Goal: Find specific page/section: Find specific page/section

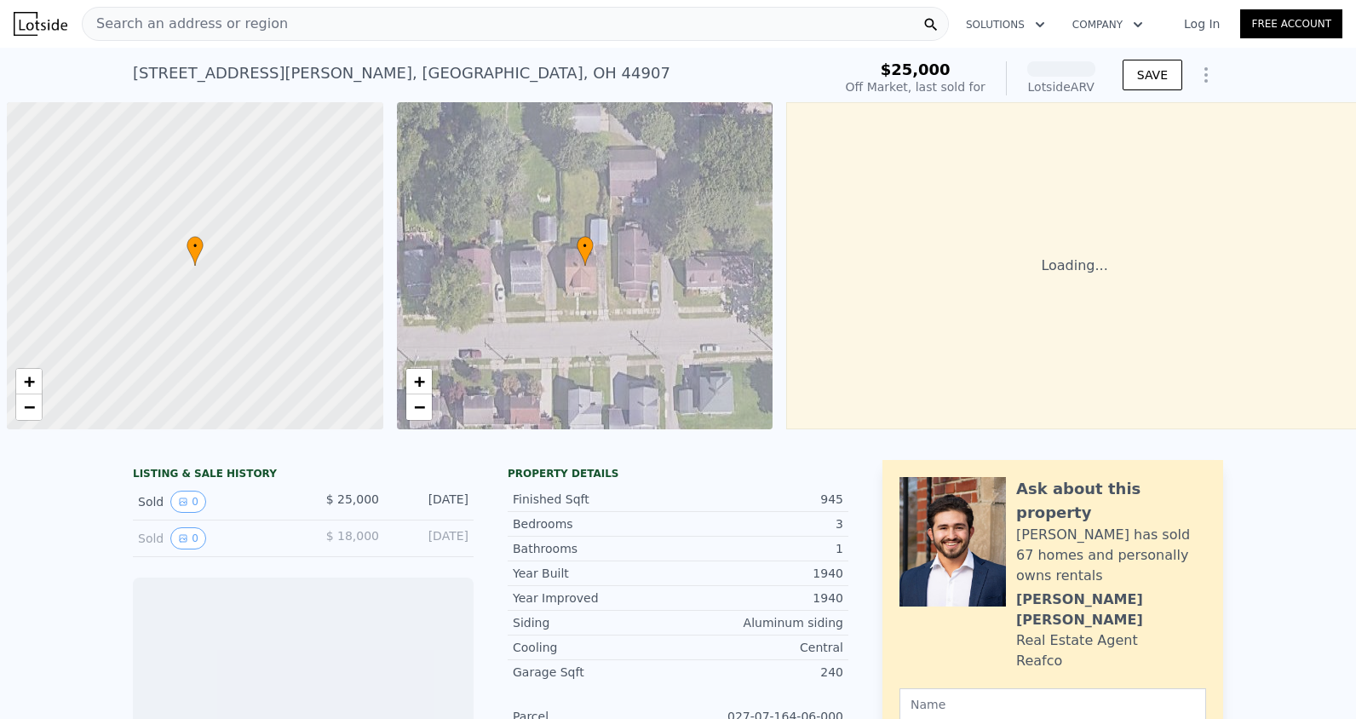
scroll to position [0, 7]
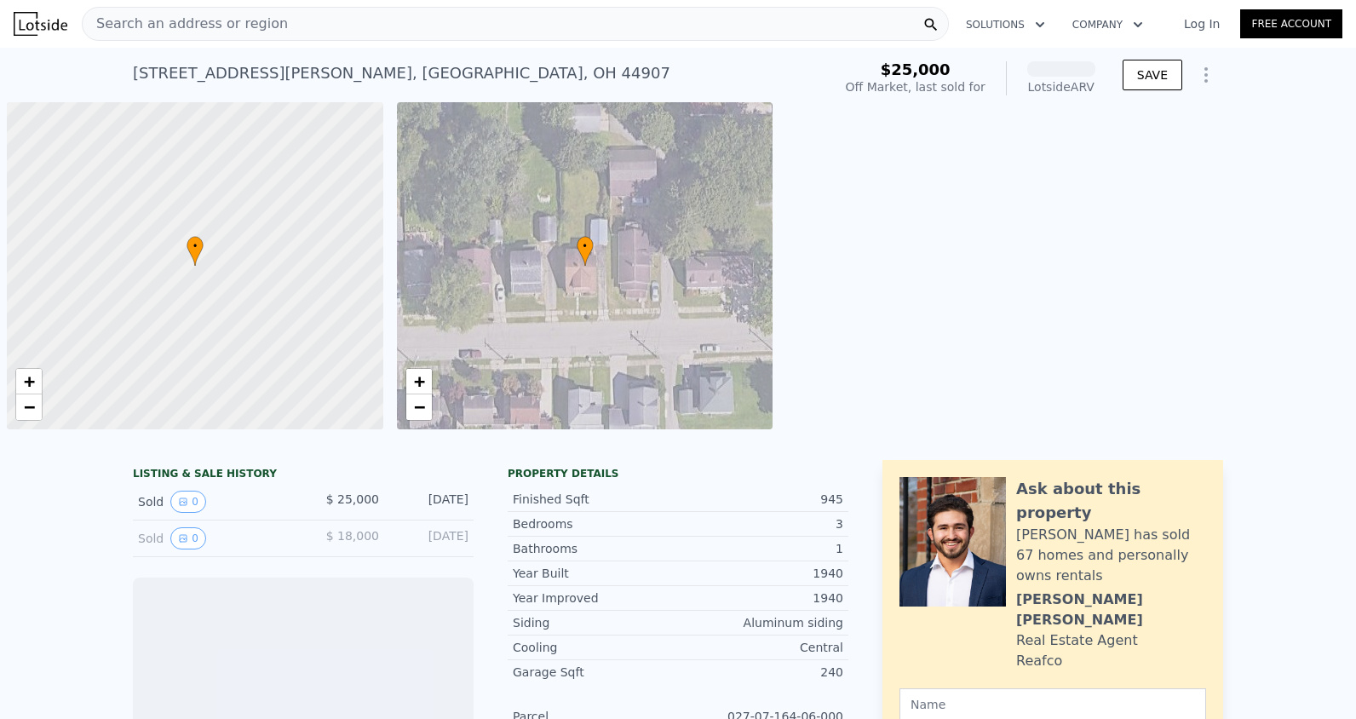
scroll to position [0, 7]
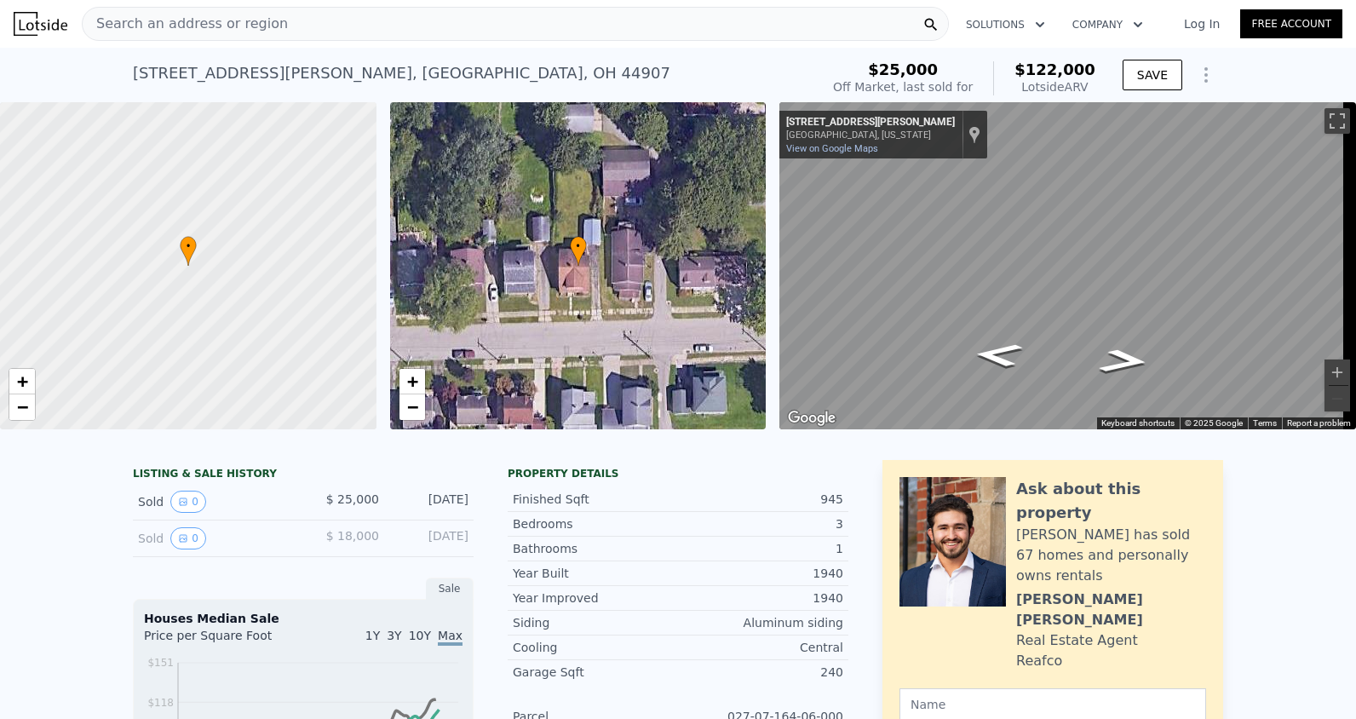
click at [274, 26] on div "Search an address or region" at bounding box center [515, 24] width 867 height 34
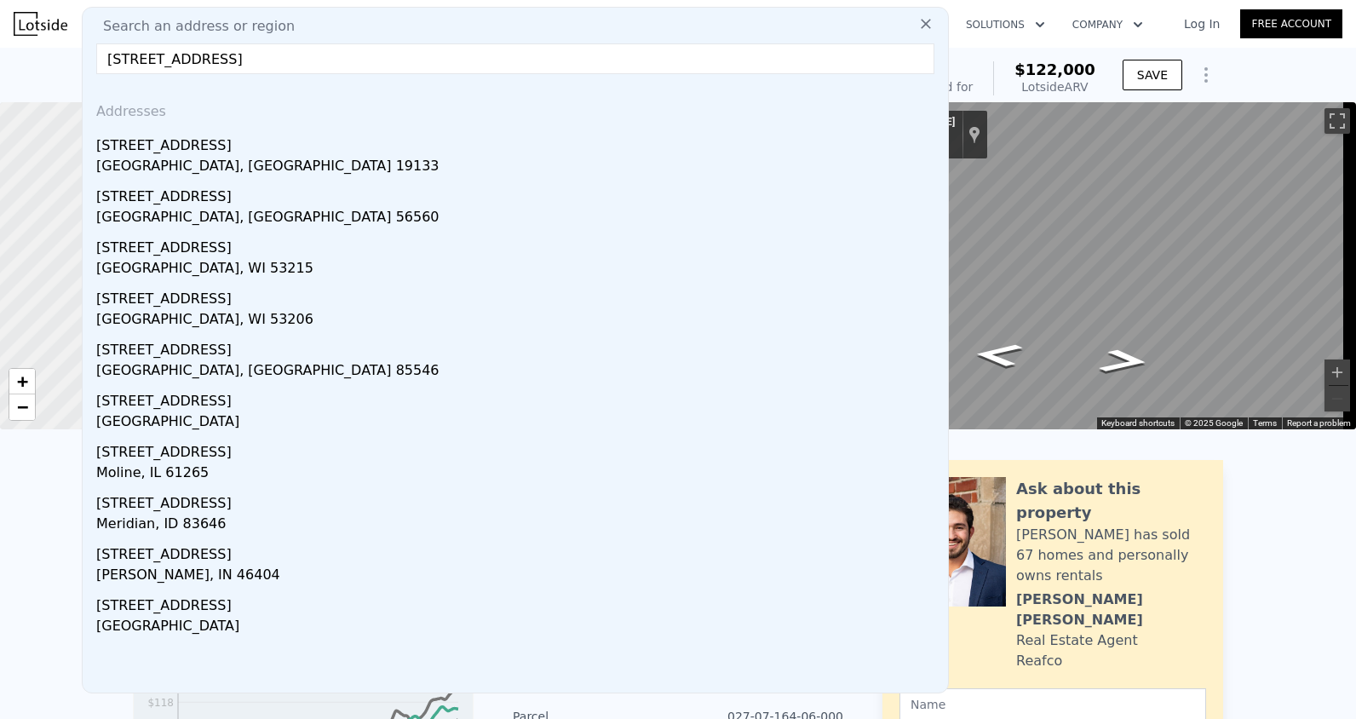
type input "[STREET_ADDRESS]"
